Goal: Task Accomplishment & Management: Use online tool/utility

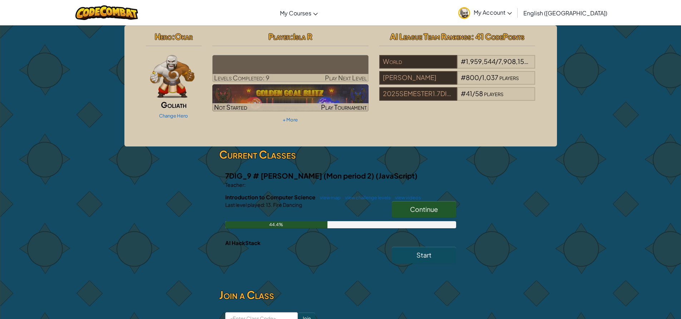
scroll to position [36, 0]
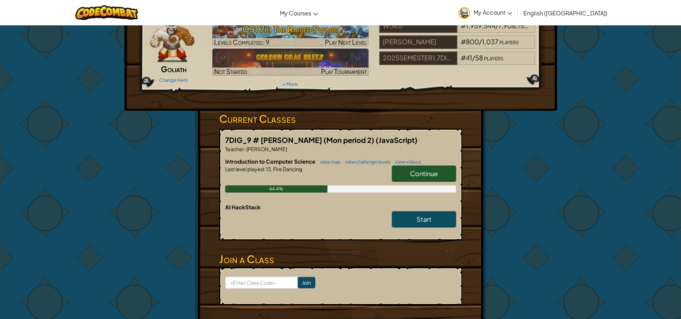
click at [407, 174] on link "Continue" at bounding box center [424, 174] width 64 height 16
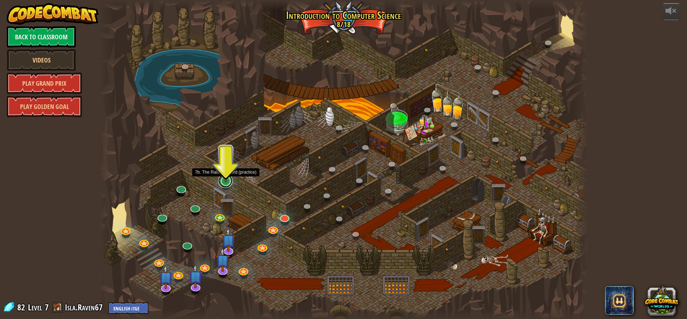
click at [224, 185] on link at bounding box center [225, 181] width 14 height 14
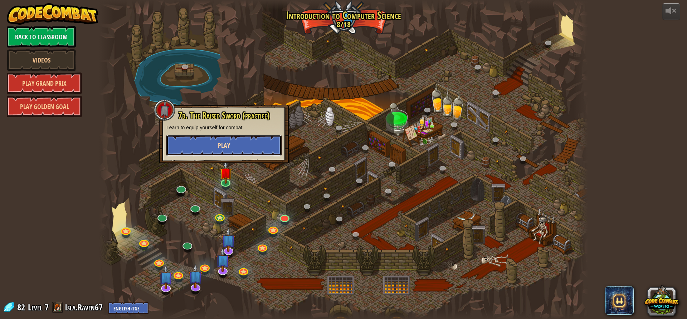
click at [224, 146] on span "Play" at bounding box center [224, 145] width 12 height 9
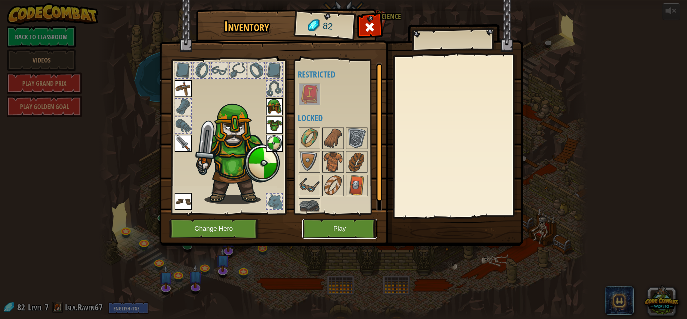
click at [336, 230] on button "Play" at bounding box center [339, 229] width 75 height 20
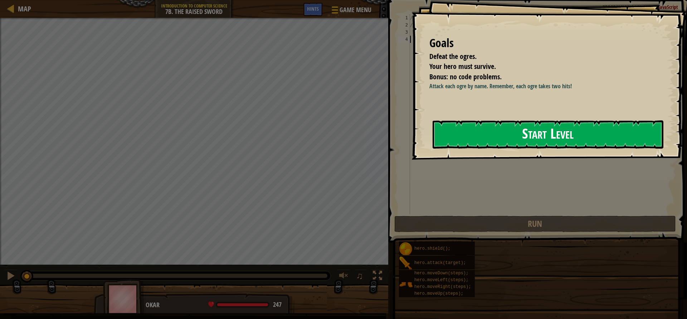
click at [489, 144] on button "Start Level" at bounding box center [547, 135] width 231 height 28
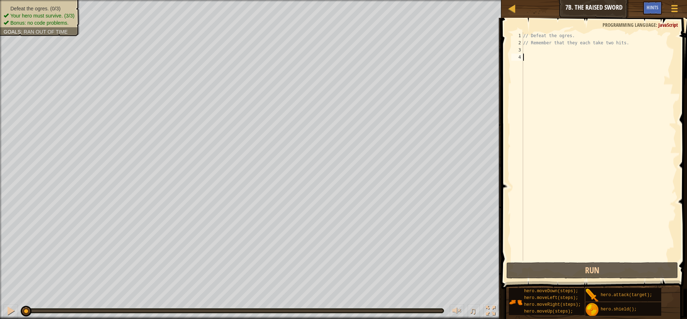
type textarea "h"
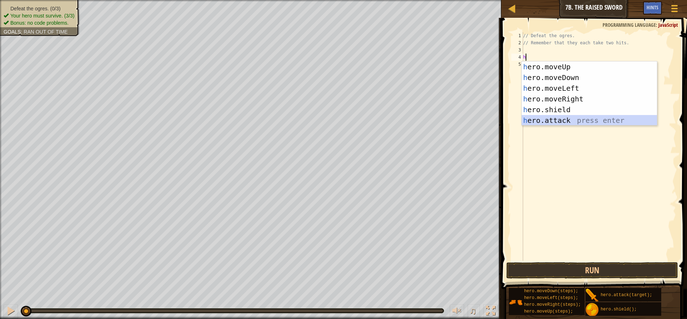
click at [546, 123] on div "h ero.moveUp press enter h ero.moveDown press enter h ero.moveLeft press enter …" at bounding box center [588, 105] width 135 height 86
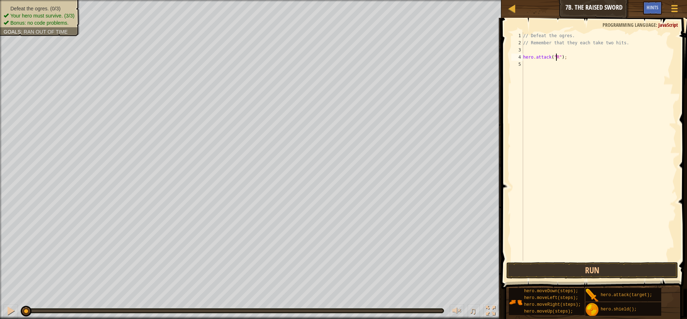
scroll to position [3, 3]
type textarea "hero.attack("Rig");"
click at [577, 58] on div "// Defeat the ogres. // Remember that they each take two hits. hero . attack ( …" at bounding box center [598, 153] width 154 height 243
click at [593, 275] on button "Run" at bounding box center [592, 270] width 172 height 16
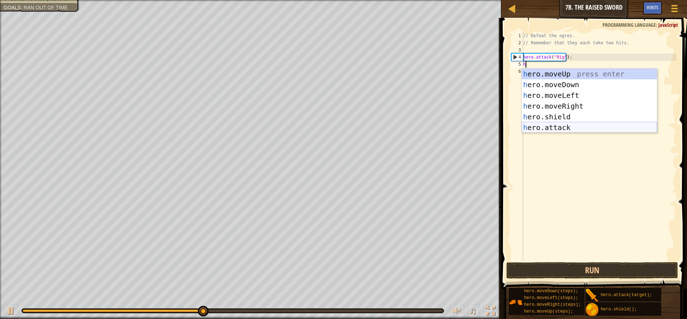
click at [551, 125] on div "h ero.moveUp press enter h ero.moveDown press enter h ero.moveLeft press enter …" at bounding box center [588, 112] width 135 height 86
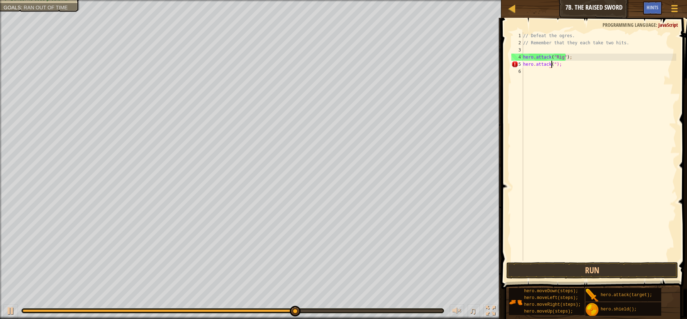
scroll to position [3, 3]
type textarea "hero.attack("");"
click at [513, 10] on div at bounding box center [511, 8] width 9 height 9
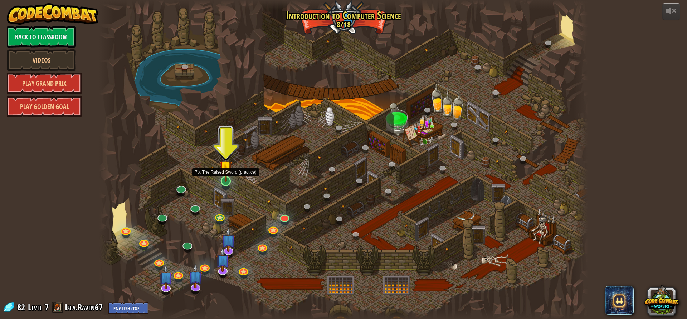
click at [226, 181] on img at bounding box center [225, 167] width 13 height 30
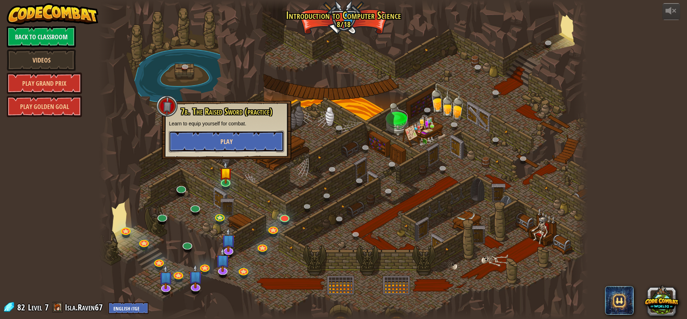
click at [227, 140] on span "Play" at bounding box center [226, 141] width 12 height 9
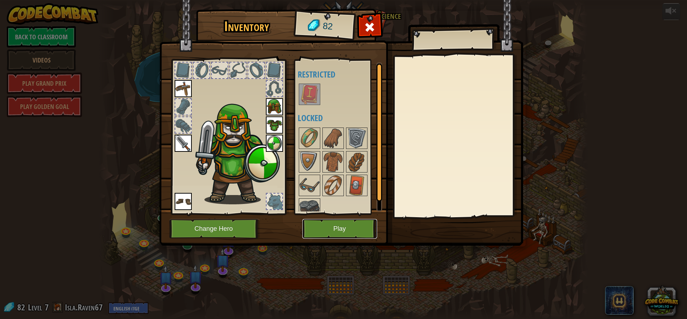
click at [332, 224] on button "Play" at bounding box center [339, 229] width 75 height 20
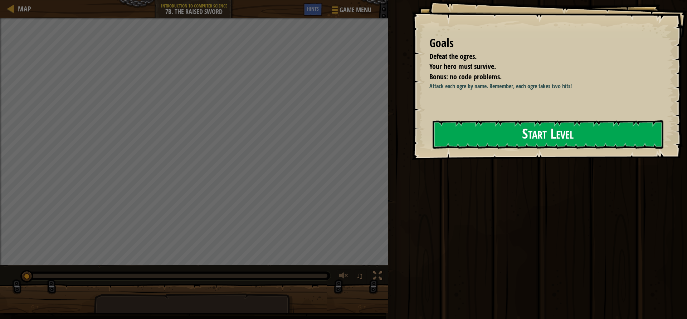
click at [575, 147] on button "Start Level" at bounding box center [547, 135] width 231 height 28
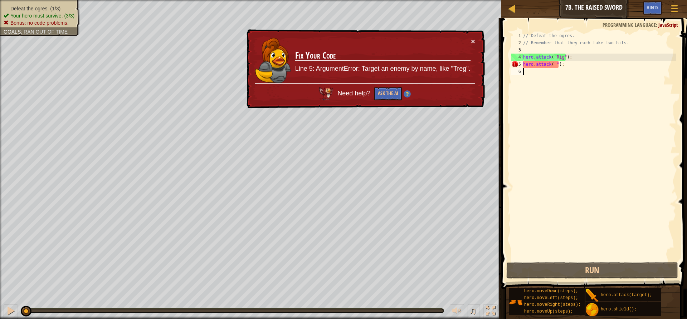
click at [554, 64] on div "// Defeat the ogres. // Remember that they each take two hits. hero . attack ( …" at bounding box center [598, 153] width 154 height 243
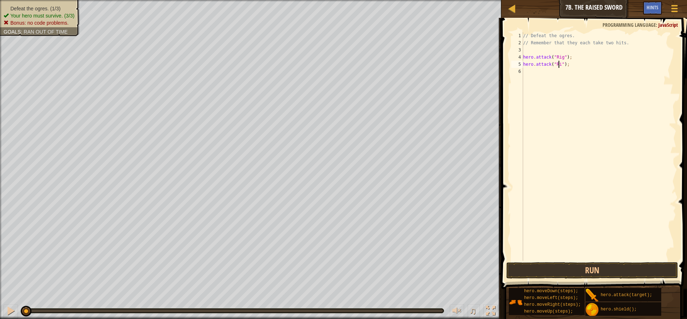
scroll to position [3, 3]
type textarea "hero.attack("Rig");"
click at [575, 69] on div "// Defeat the ogres. // Remember that they each take two hits. hero . attack ( …" at bounding box center [598, 153] width 154 height 243
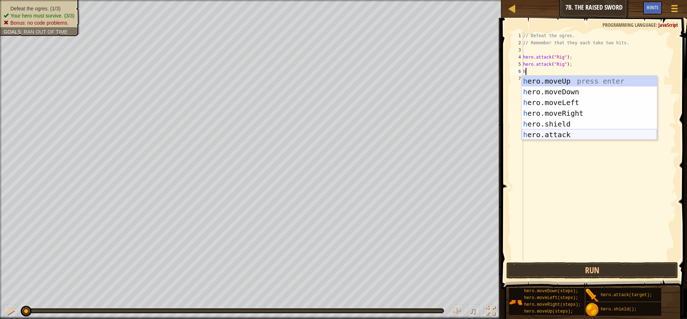
click at [543, 135] on div "h ero.moveUp press enter h ero.moveDown press enter h ero.moveLeft press enter …" at bounding box center [588, 119] width 135 height 86
type textarea "hero.attack("Enemy Name");"
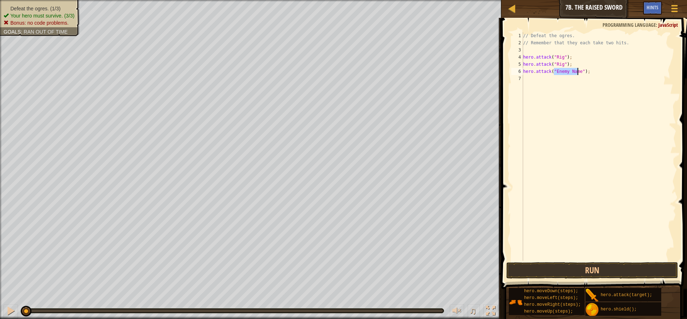
click at [526, 82] on div "// Defeat the ogres. // Remember that they each take two hits. hero . attack ( …" at bounding box center [598, 153] width 154 height 243
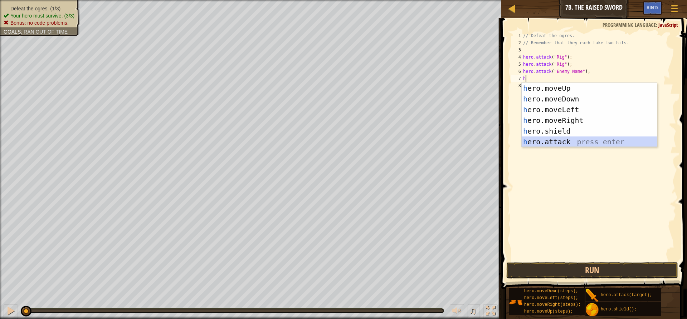
click at [547, 142] on div "h ero.moveUp press enter h ero.moveDown press enter h ero.moveLeft press enter …" at bounding box center [588, 126] width 135 height 86
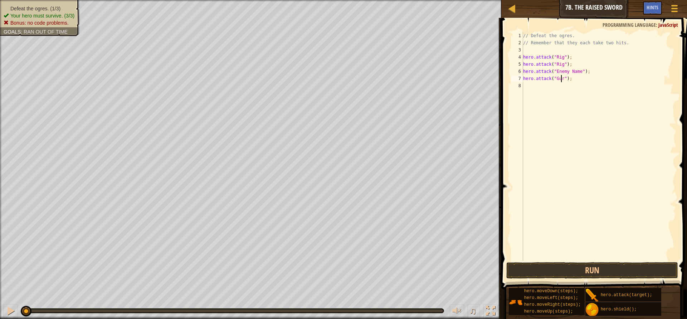
scroll to position [3, 3]
click at [564, 74] on div "// Defeat the ogres. // Remember that they each take two hits. hero . attack ( …" at bounding box center [598, 153] width 154 height 243
click at [576, 74] on div "// Defeat the ogres. // Remember that they each take two hits. hero . attack ( …" at bounding box center [598, 153] width 154 height 243
type textarea "hero.attack("Gurt");"
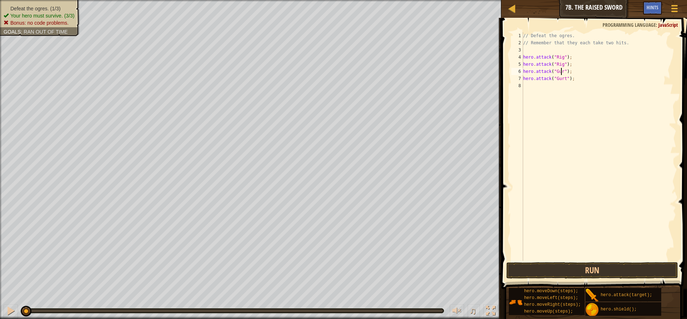
scroll to position [3, 3]
click at [525, 88] on div "// Defeat the ogres. // Remember that they each take two hits. hero . attack ( …" at bounding box center [598, 153] width 154 height 243
type textarea "h"
click at [557, 154] on div "// Defeat the ogres. // Remember that they each take two hits. hero . attack ( …" at bounding box center [598, 153] width 154 height 243
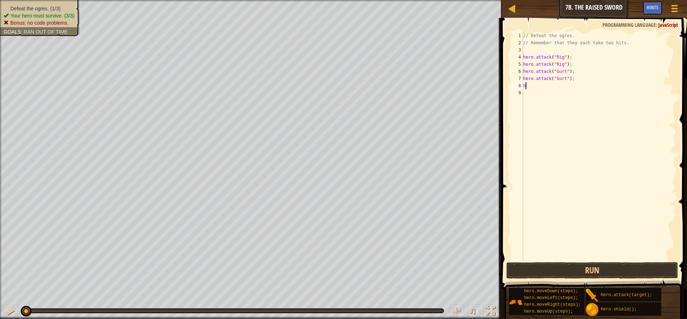
click at [529, 84] on div "// Defeat the ogres. // Remember that they each take two hits. hero . attack ( …" at bounding box center [598, 153] width 154 height 243
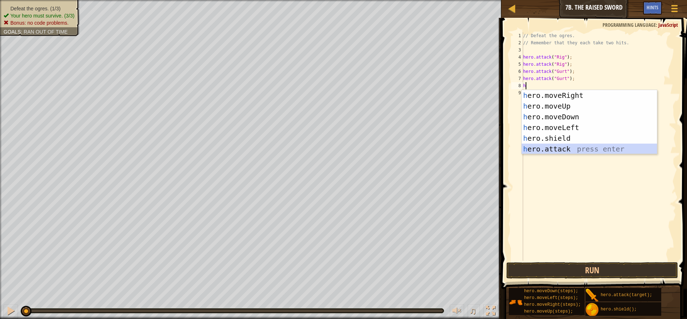
click at [561, 146] on div "h ero.moveRight press enter h ero.moveUp press enter h ero.moveDown press enter…" at bounding box center [588, 133] width 135 height 86
type textarea "hero.attack("Enemy Name");"
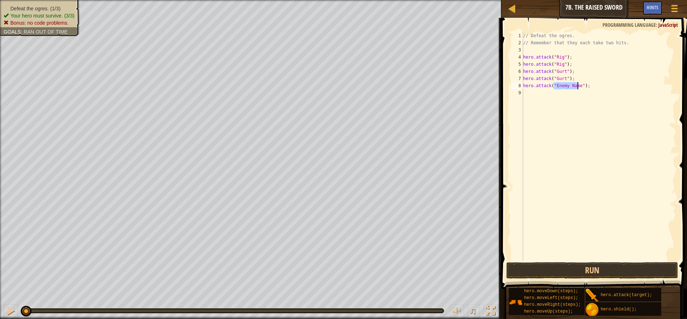
click at [546, 98] on div "// Defeat the ogres. // Remember that they each take two hits. hero . attack ( …" at bounding box center [598, 153] width 154 height 243
click at [576, 86] on div "// Defeat the ogres. // Remember that they each take two hits. hero . attack ( …" at bounding box center [598, 153] width 154 height 243
type textarea "hero.attack("Ack");"
click at [544, 93] on div "// Defeat the ogres. // Remember that they each take two hits. hero . attack ( …" at bounding box center [598, 153] width 154 height 243
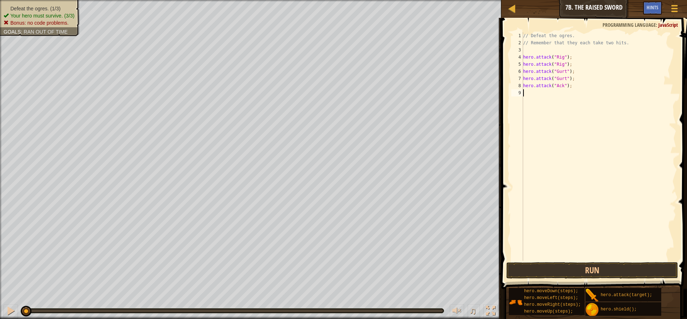
scroll to position [3, 0]
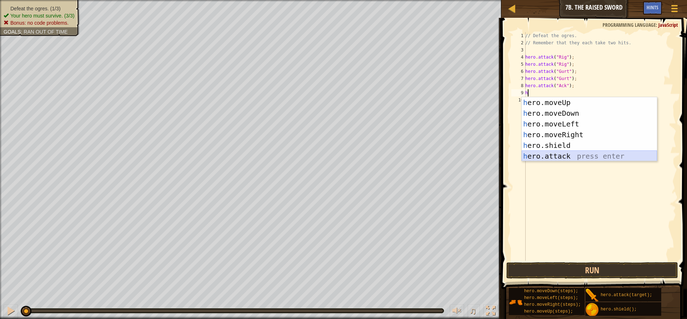
click at [546, 154] on div "h ero.moveUp press enter h ero.moveDown press enter h ero.moveLeft press enter …" at bounding box center [588, 140] width 135 height 86
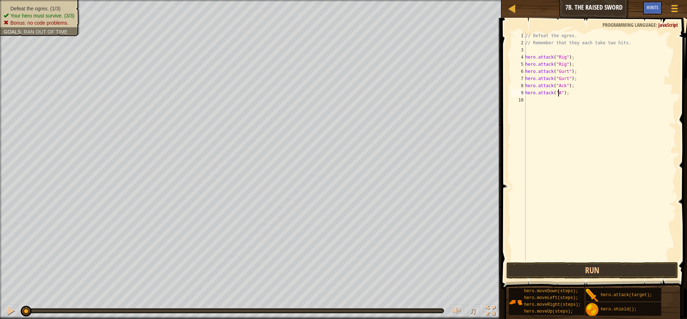
scroll to position [3, 3]
type textarea "hero.attack("Ack");"
click at [550, 268] on button "Run" at bounding box center [592, 270] width 172 height 16
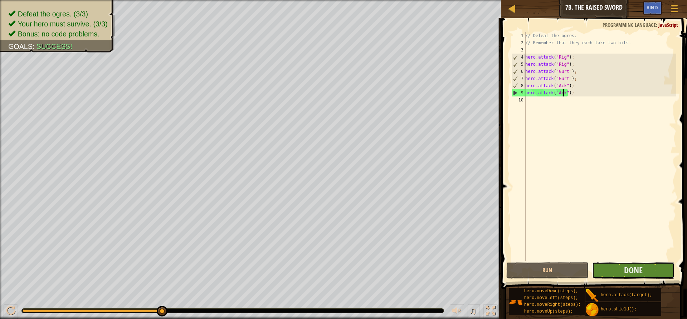
click at [637, 277] on button "Done" at bounding box center [633, 270] width 82 height 16
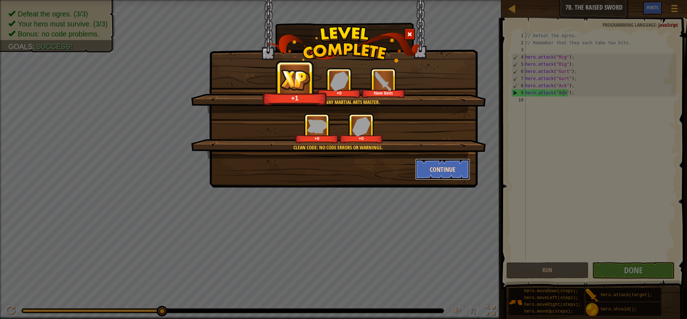
click at [448, 171] on button "Continue" at bounding box center [442, 169] width 55 height 21
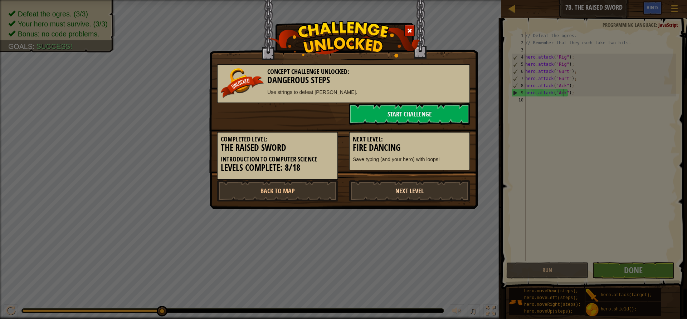
click at [417, 191] on link "Next Level" at bounding box center [409, 190] width 121 height 21
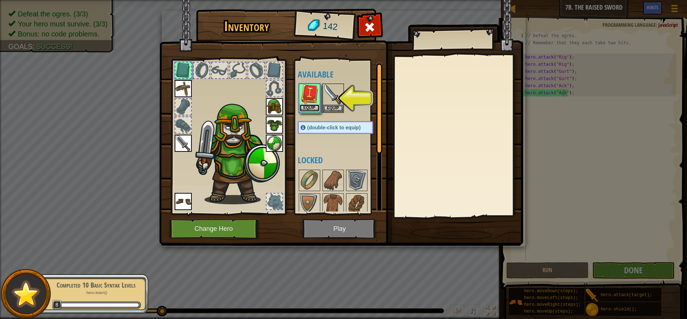
click at [310, 104] on button "Equip" at bounding box center [309, 108] width 20 height 8
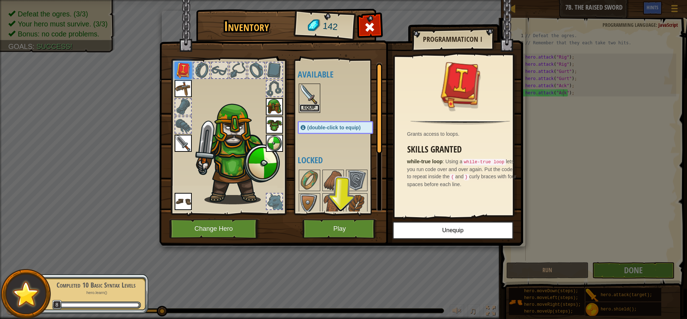
click at [303, 109] on button "Equip" at bounding box center [309, 108] width 20 height 8
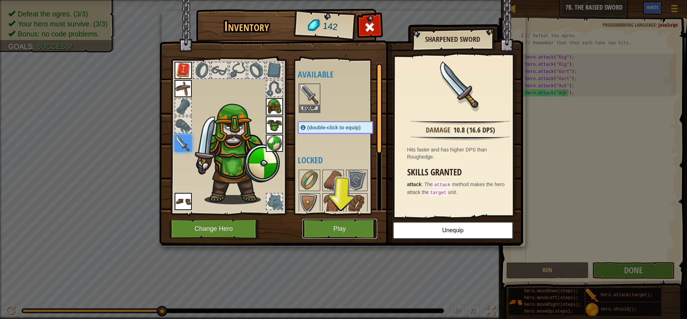
click at [336, 225] on button "Play" at bounding box center [339, 229] width 75 height 20
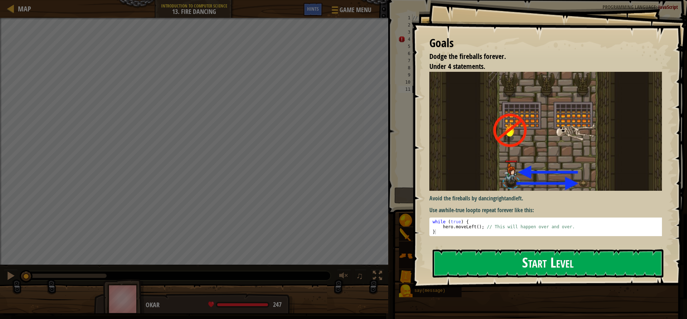
click at [515, 262] on button "Start Level" at bounding box center [547, 264] width 231 height 28
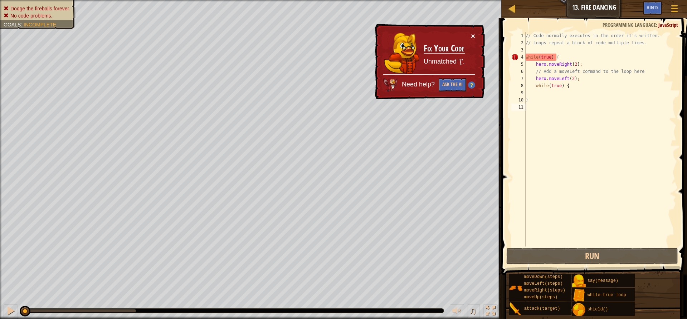
click at [472, 33] on button "×" at bounding box center [473, 36] width 4 height 8
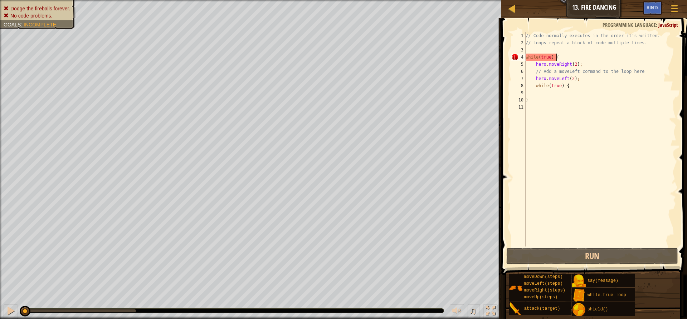
click at [564, 58] on div "// Code normally executes in the order it's written. // Loops repeat a block of…" at bounding box center [600, 146] width 152 height 229
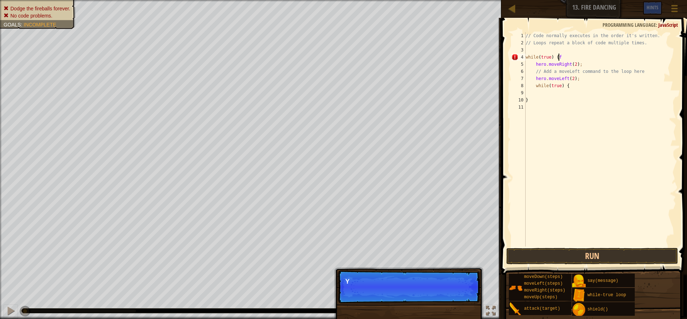
type textarea "while(true) {"
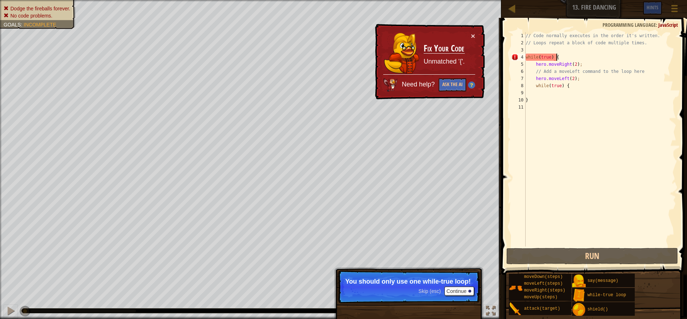
click at [545, 96] on div "// Code normally executes in the order it's written. // Loops repeat a block of…" at bounding box center [600, 146] width 152 height 229
click at [546, 104] on div "// Code normally executes in the order it's written. // Loops repeat a block of…" at bounding box center [600, 146] width 152 height 229
drag, startPoint x: 564, startPoint y: 57, endPoint x: 526, endPoint y: 62, distance: 37.9
click at [526, 62] on div "// Code normally executes in the order it's written. // Loops repeat a block of…" at bounding box center [600, 146] width 152 height 229
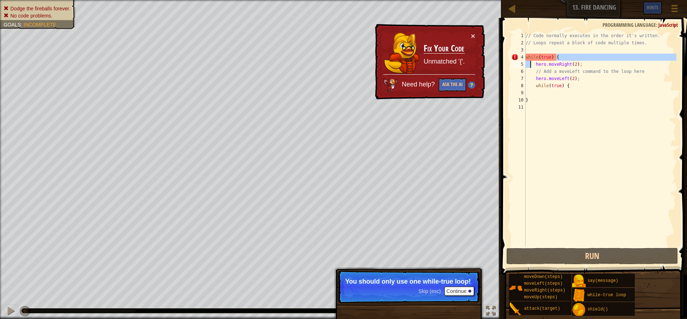
type textarea "while(true) { hero.moveRight(2);"
click at [541, 118] on div "// Code normally executes in the order it's written. // Loops repeat a block of…" at bounding box center [600, 146] width 152 height 229
click at [465, 291] on button "Continue" at bounding box center [459, 291] width 30 height 9
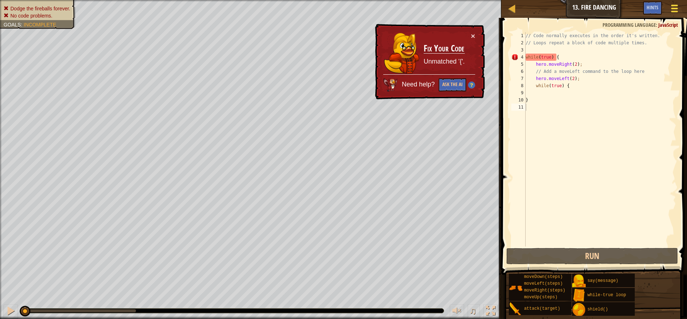
click at [669, 9] on div at bounding box center [674, 8] width 10 height 10
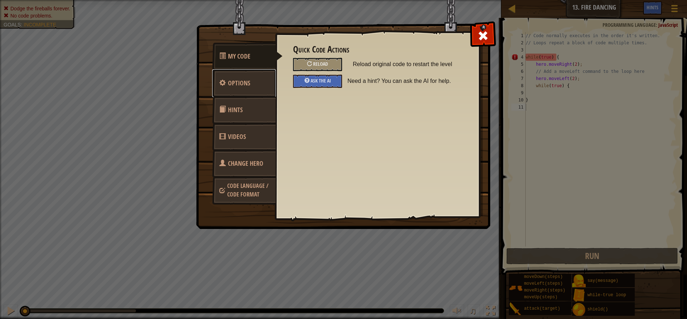
click at [252, 77] on link "Options" at bounding box center [244, 83] width 64 height 28
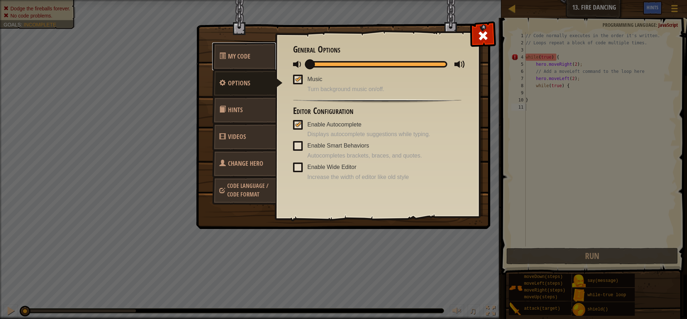
click at [237, 53] on span "My Code" at bounding box center [239, 56] width 23 height 9
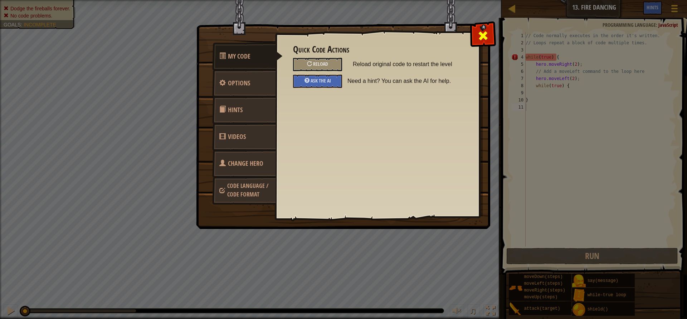
click at [480, 35] on span at bounding box center [482, 35] width 11 height 11
